Goal: Transaction & Acquisition: Book appointment/travel/reservation

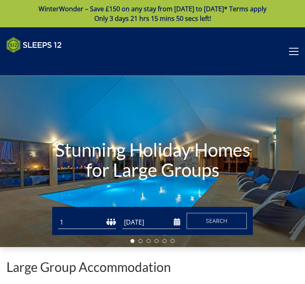
click at [229, 148] on h1 "Stunning Holiday Homes for Large Groups" at bounding box center [152, 160] width 213 height 72
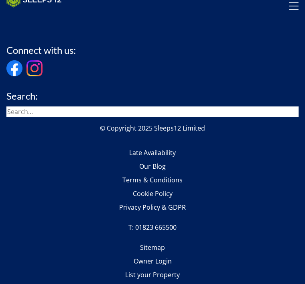
scroll to position [1407, 0]
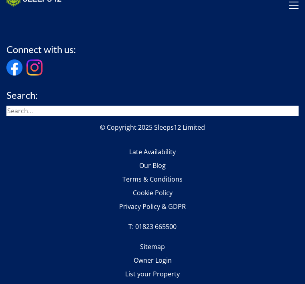
click at [29, 105] on input "search" at bounding box center [152, 110] width 292 height 10
type input "[GEOGRAPHIC_DATA]"
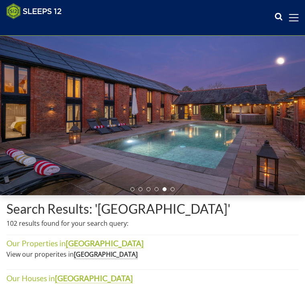
scroll to position [39, 0]
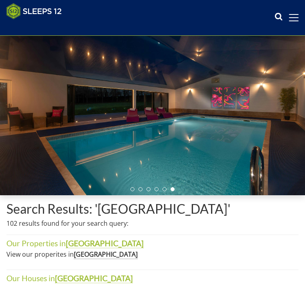
click at [291, 16] on span at bounding box center [294, 17] width 10 height 7
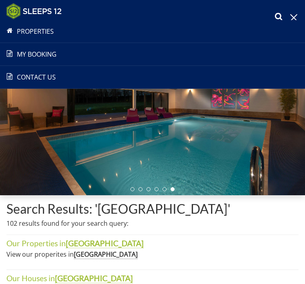
click at [70, 33] on link "Properties" at bounding box center [152, 31] width 305 height 10
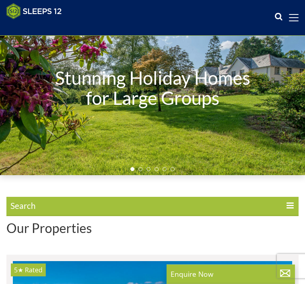
scroll to position [59, 0]
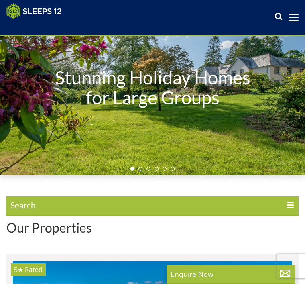
click at [43, 203] on span "Search" at bounding box center [152, 205] width 292 height 19
click at [0, 0] on input "Search" at bounding box center [0, 0] width 0 height 0
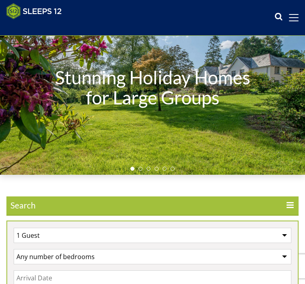
click at [16, 207] on span "Search" at bounding box center [152, 205] width 292 height 19
click at [0, 0] on input "Search" at bounding box center [0, 0] width 0 height 0
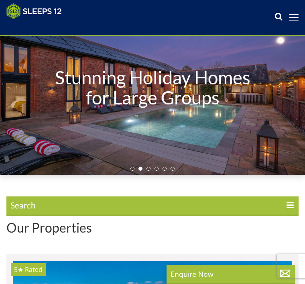
click at [29, 206] on span "Search" at bounding box center [152, 205] width 292 height 19
click at [0, 0] on input "Search" at bounding box center [0, 0] width 0 height 0
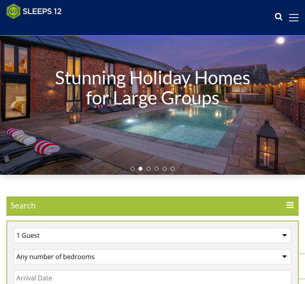
click at [286, 207] on icon at bounding box center [290, 206] width 8 height 10
click at [0, 0] on input "Search" at bounding box center [0, 0] width 0 height 0
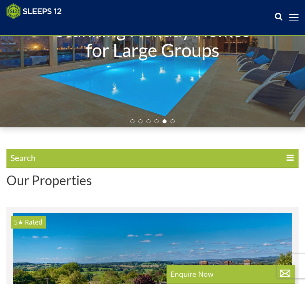
scroll to position [0, 0]
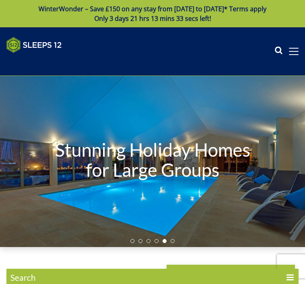
click at [276, 50] on icon at bounding box center [278, 51] width 8 height 12
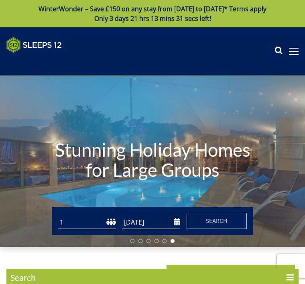
click at [217, 221] on span "Search" at bounding box center [217, 221] width 22 height 8
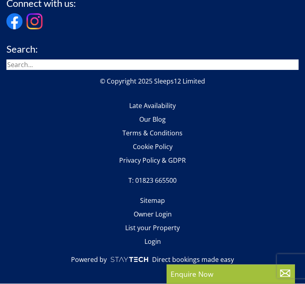
scroll to position [6378, 0]
